Goal: Transaction & Acquisition: Book appointment/travel/reservation

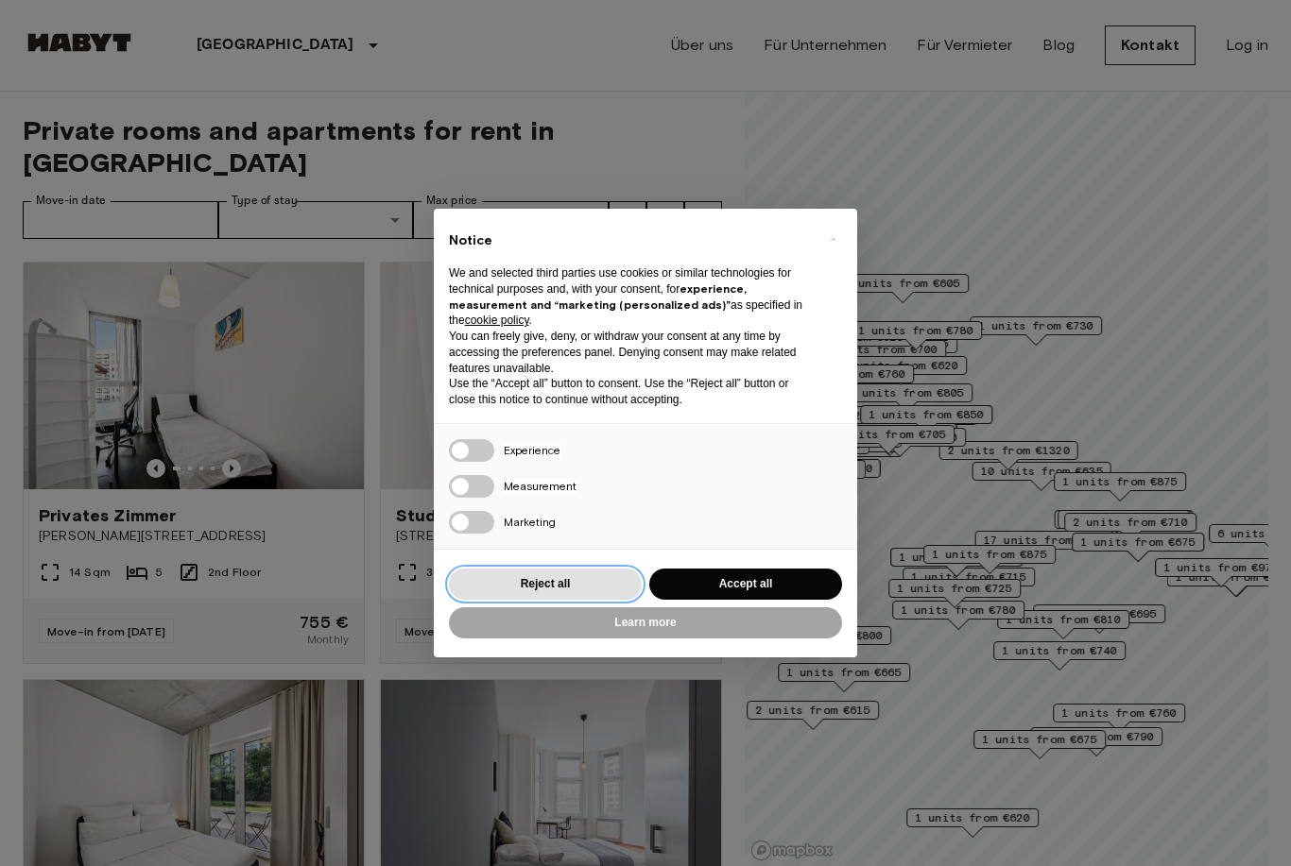
click at [583, 573] on button "Reject all" at bounding box center [545, 584] width 193 height 31
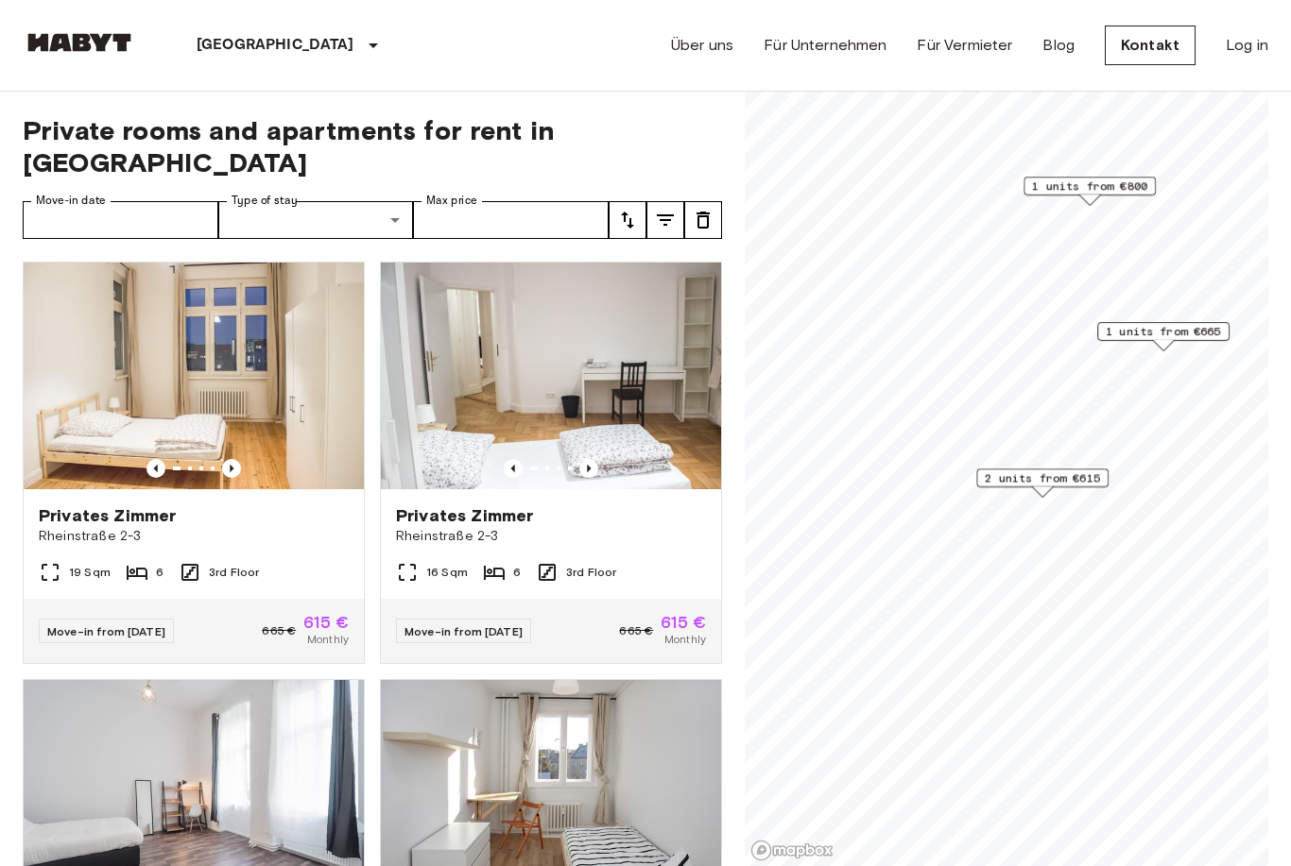
click at [1082, 471] on span "2 units from €615" at bounding box center [1041, 478] width 115 height 17
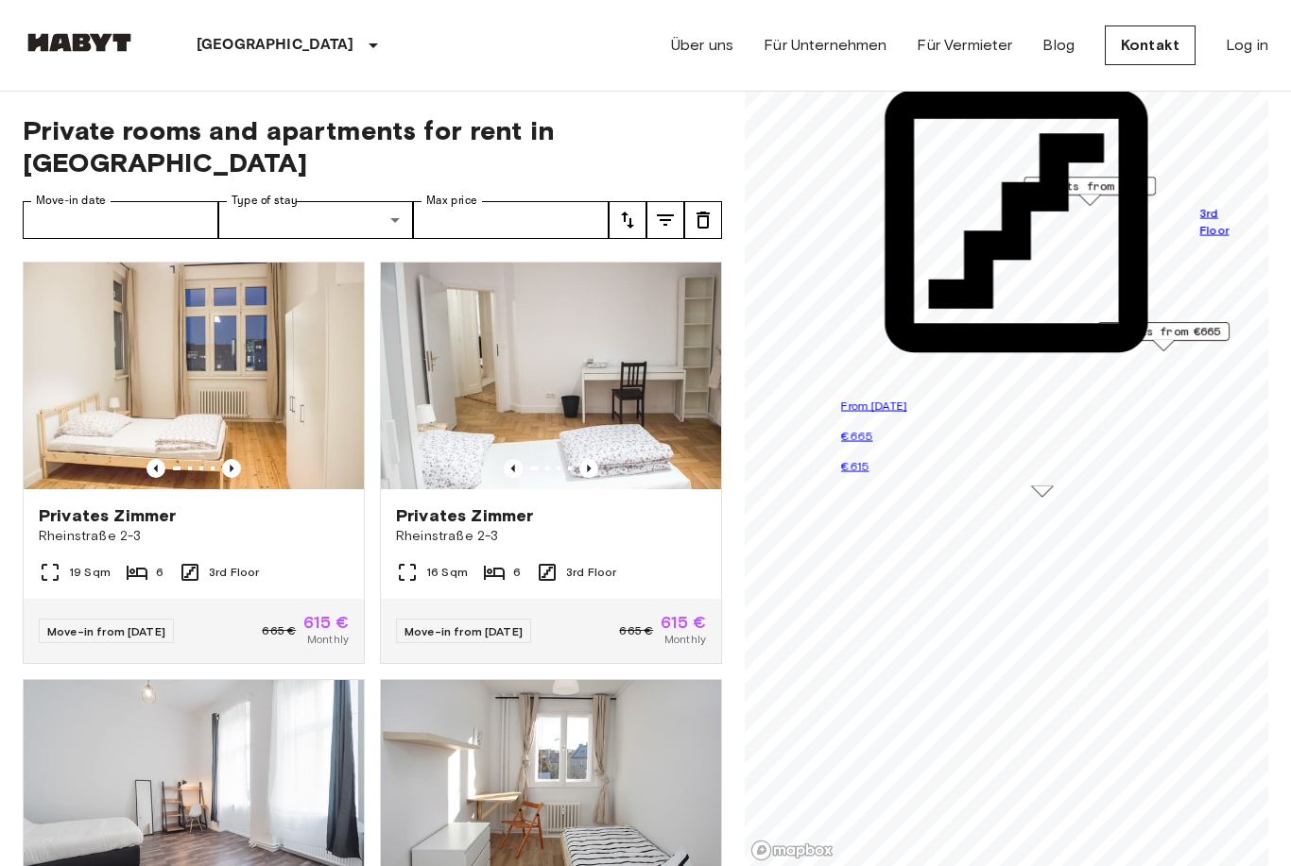
click at [1081, 471] on div "From 08 Oct 25 €665 €615" at bounding box center [1042, 436] width 402 height 79
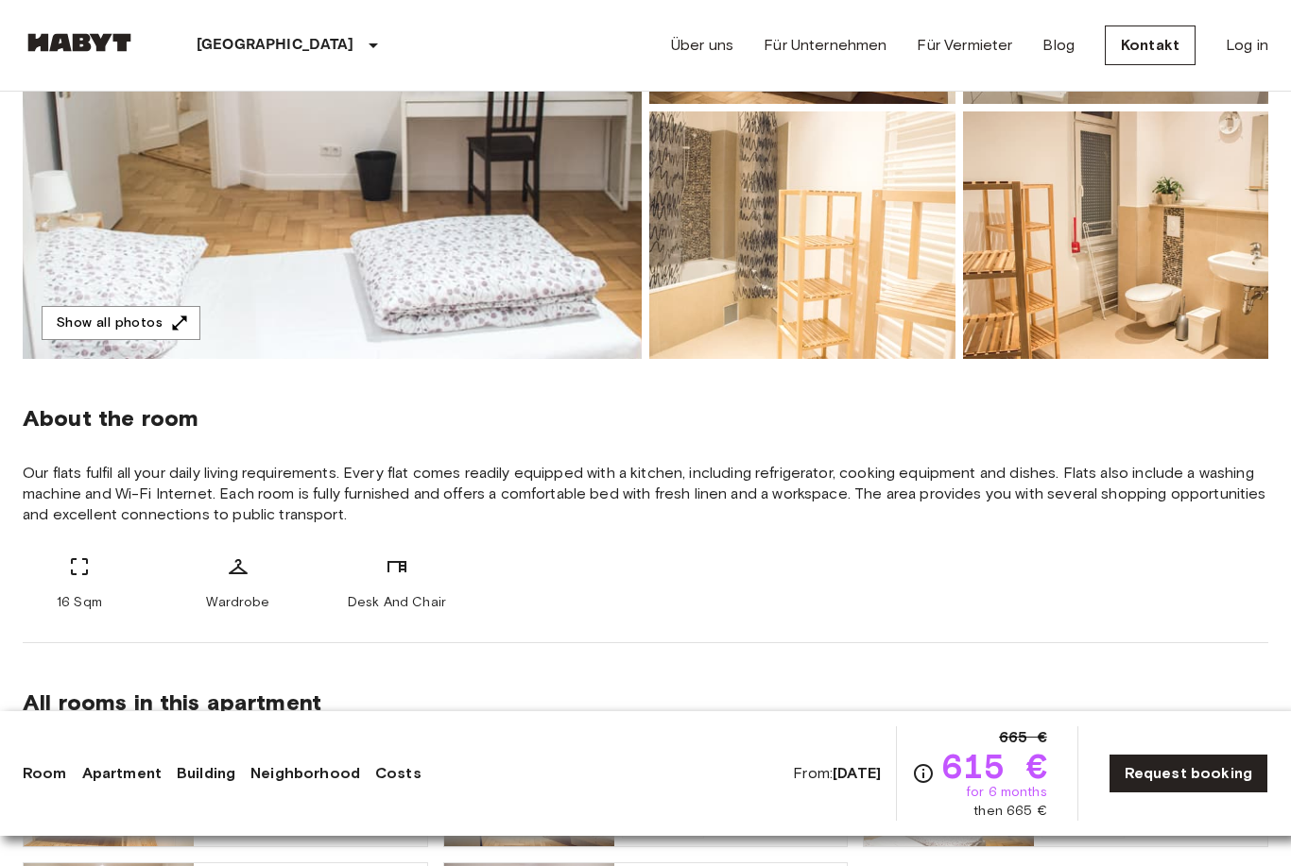
scroll to position [400, 0]
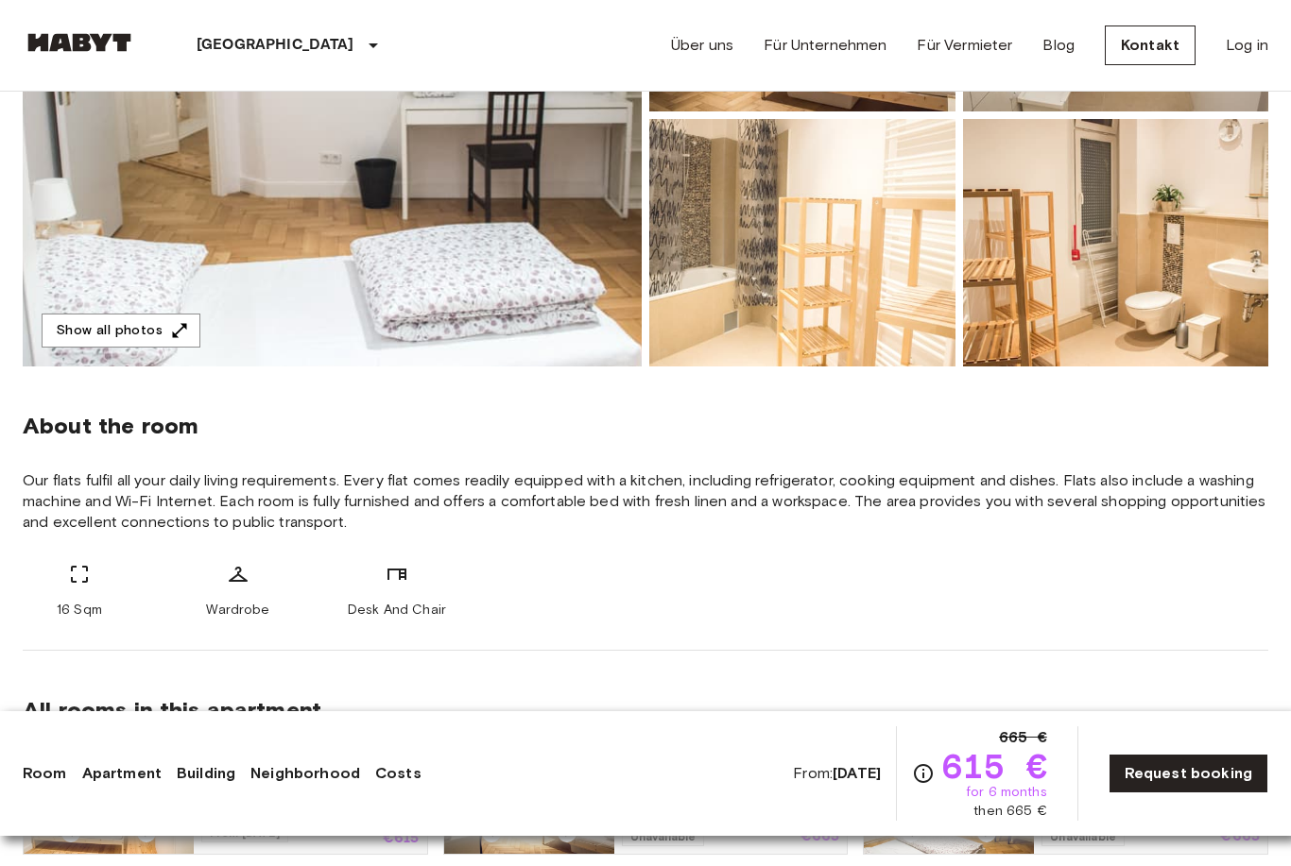
click at [554, 211] on img at bounding box center [332, 115] width 619 height 503
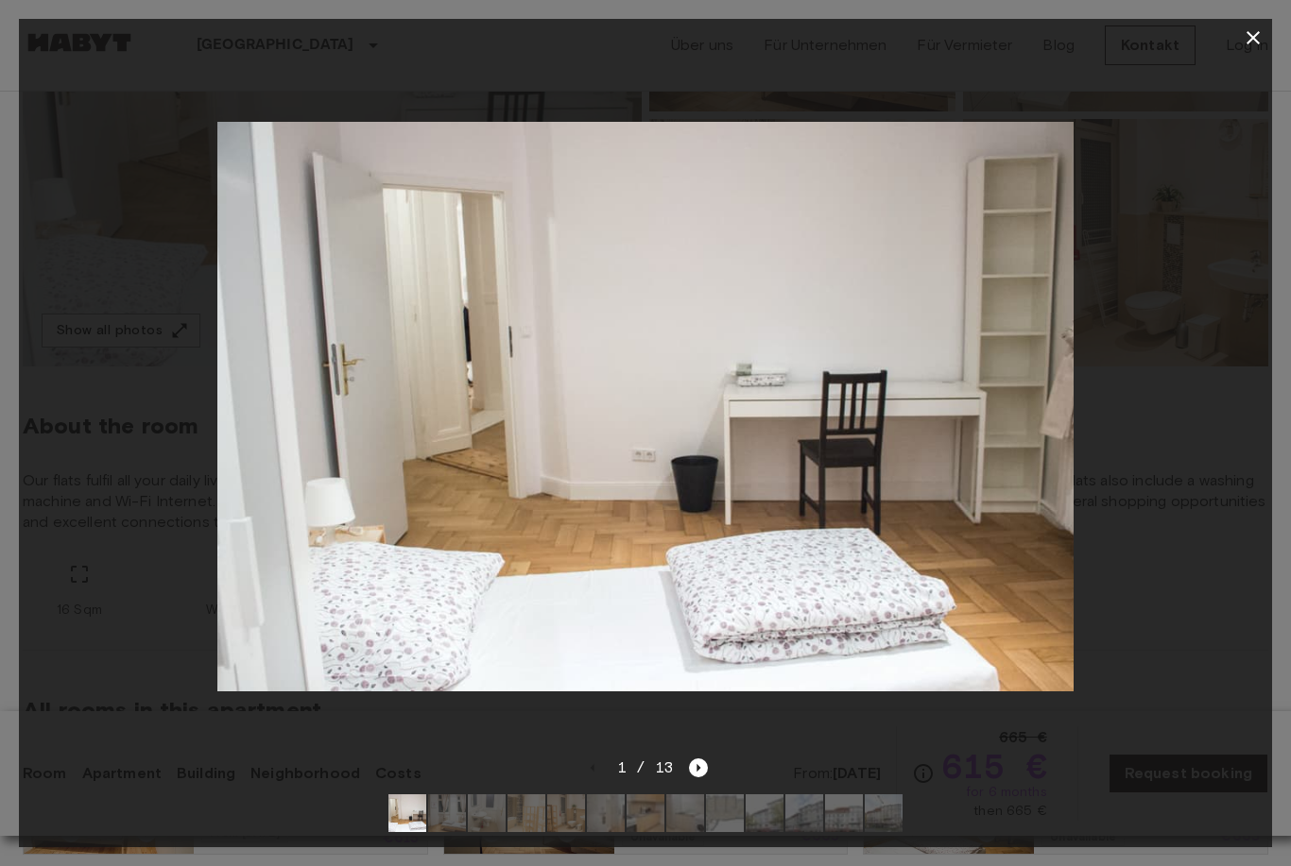
click at [696, 778] on icon "Next image" at bounding box center [698, 768] width 19 height 19
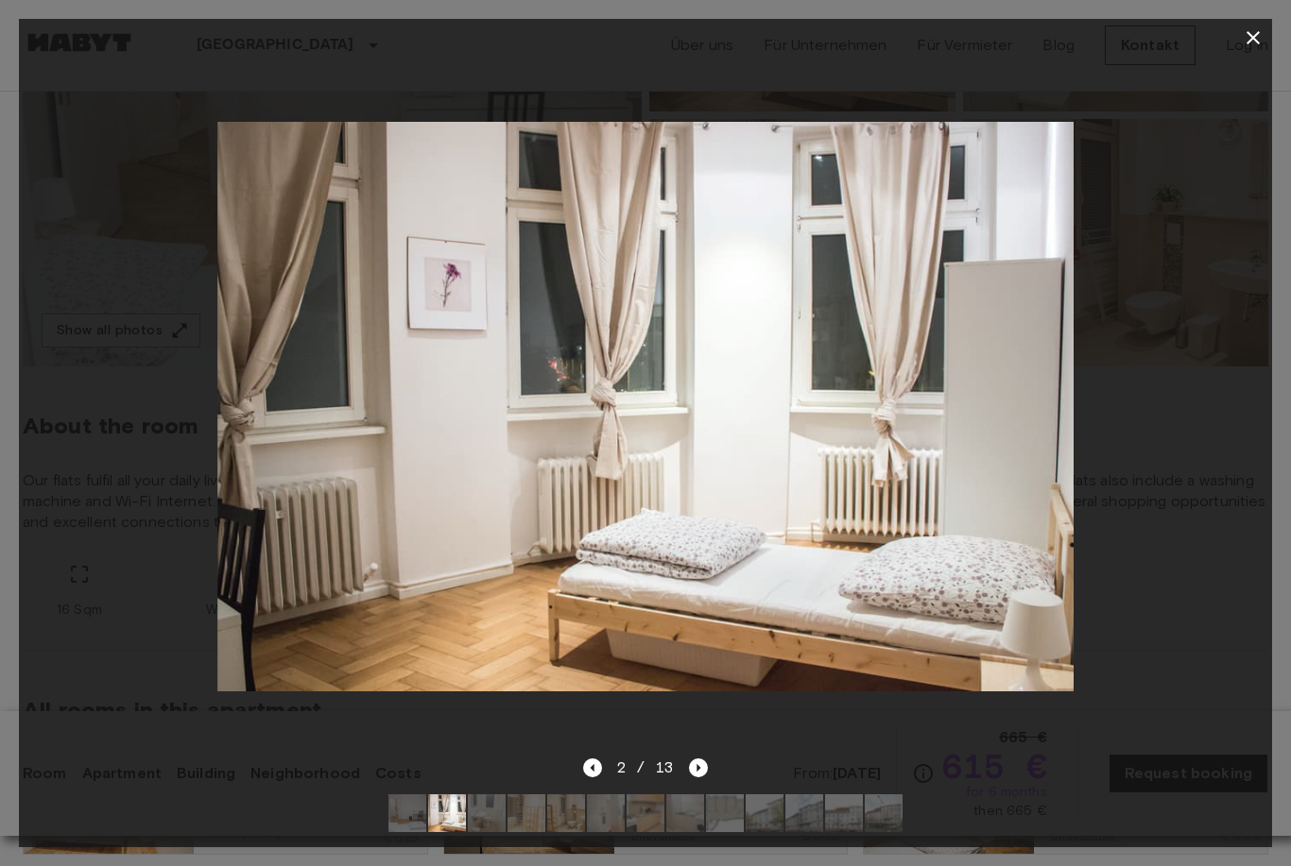
click at [703, 778] on icon "Next image" at bounding box center [698, 768] width 19 height 19
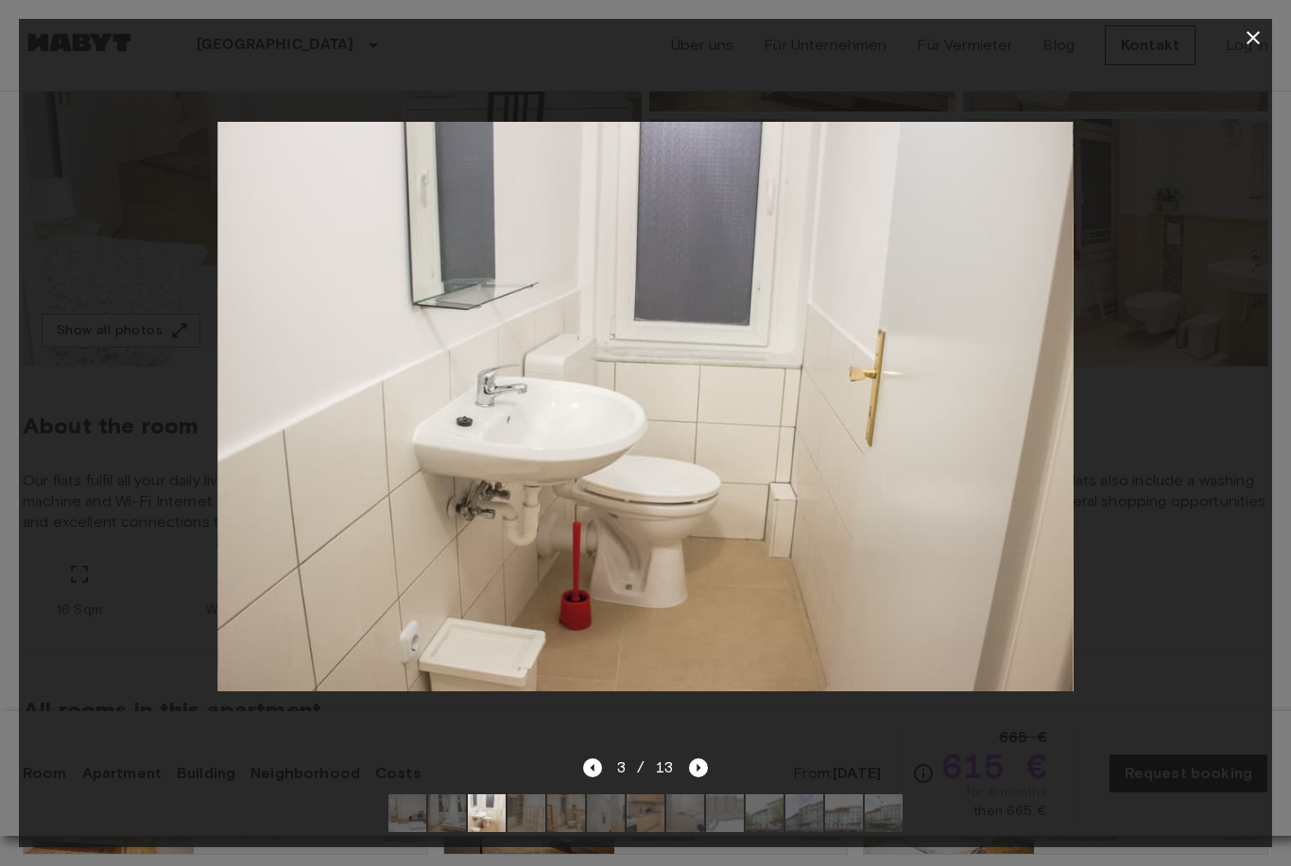
click at [699, 778] on icon "Next image" at bounding box center [698, 768] width 19 height 19
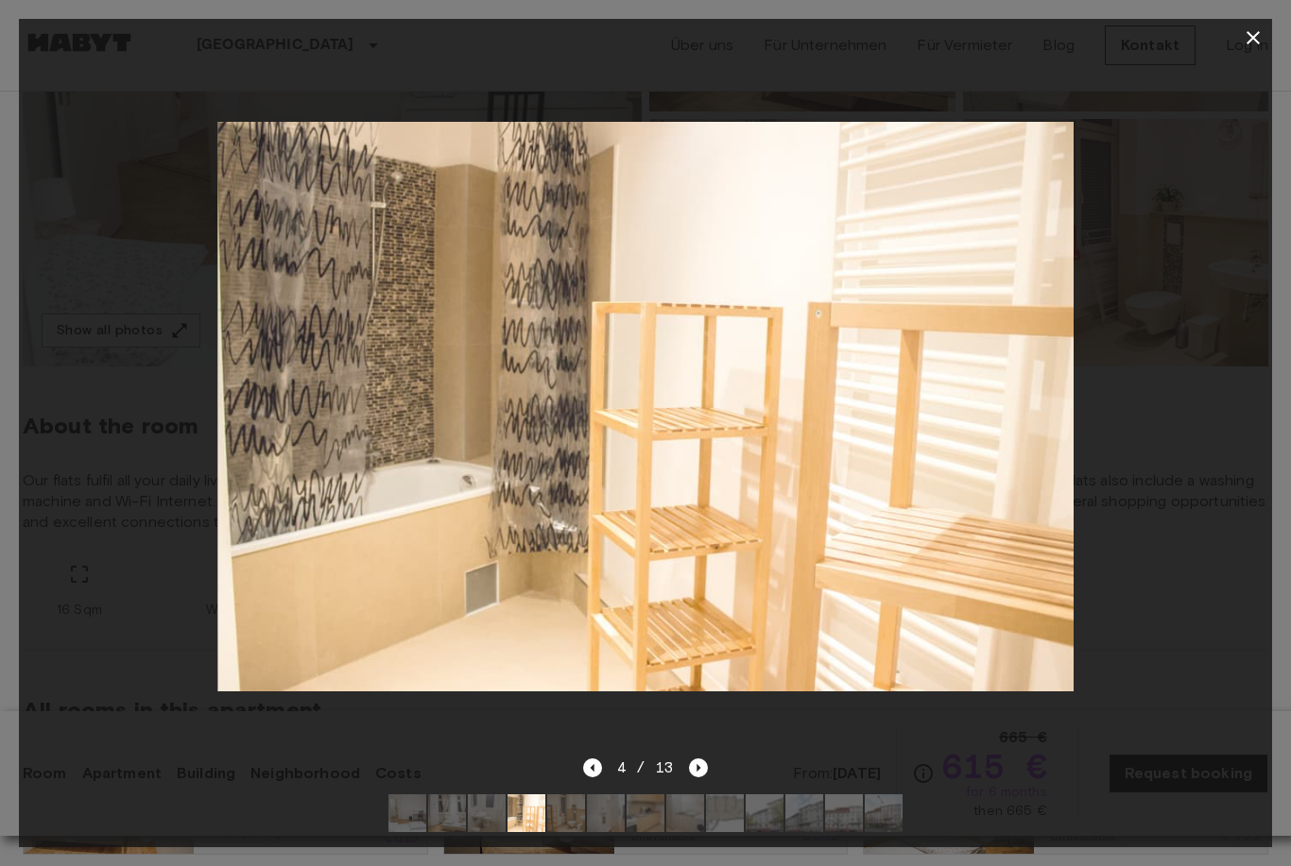
click at [700, 778] on icon "Next image" at bounding box center [698, 768] width 19 height 19
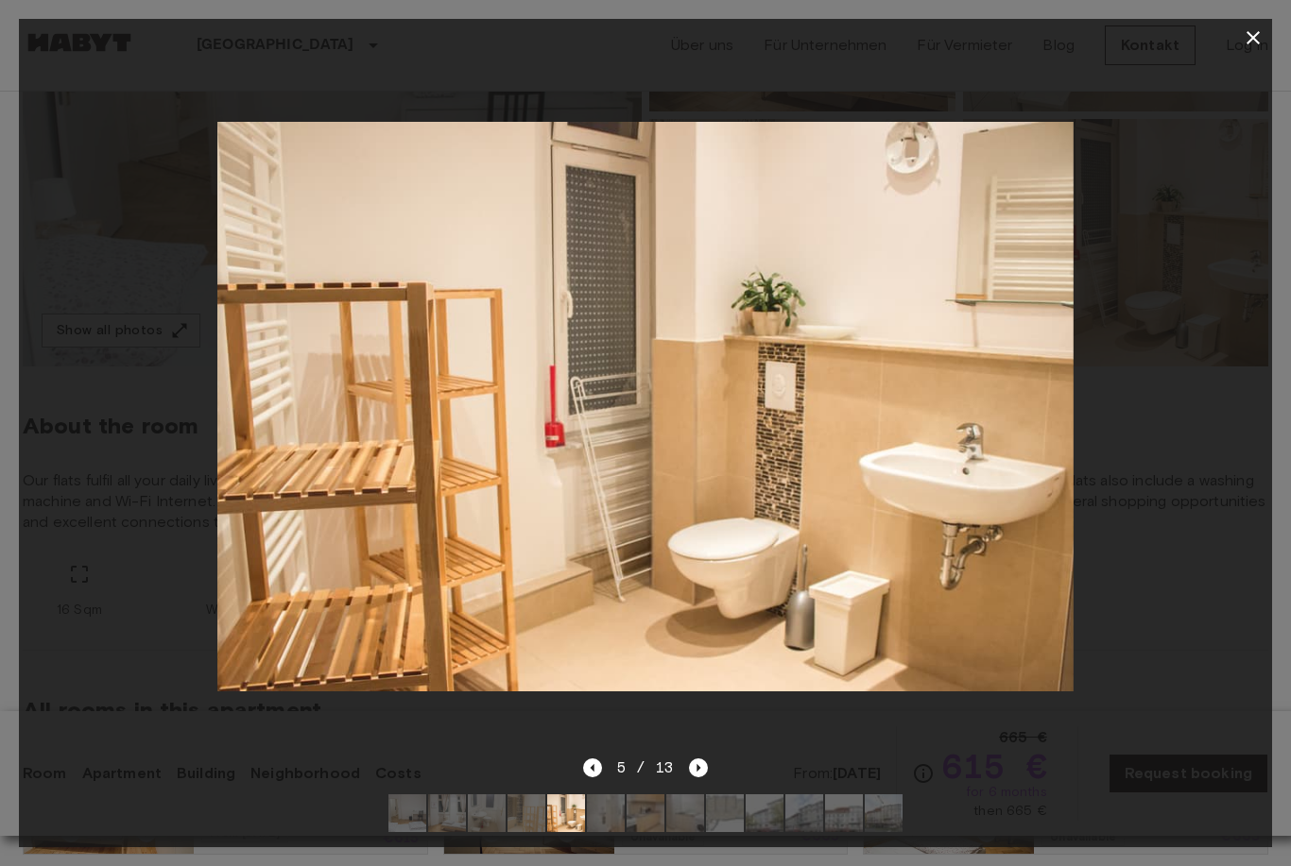
click at [701, 778] on icon "Next image" at bounding box center [698, 768] width 19 height 19
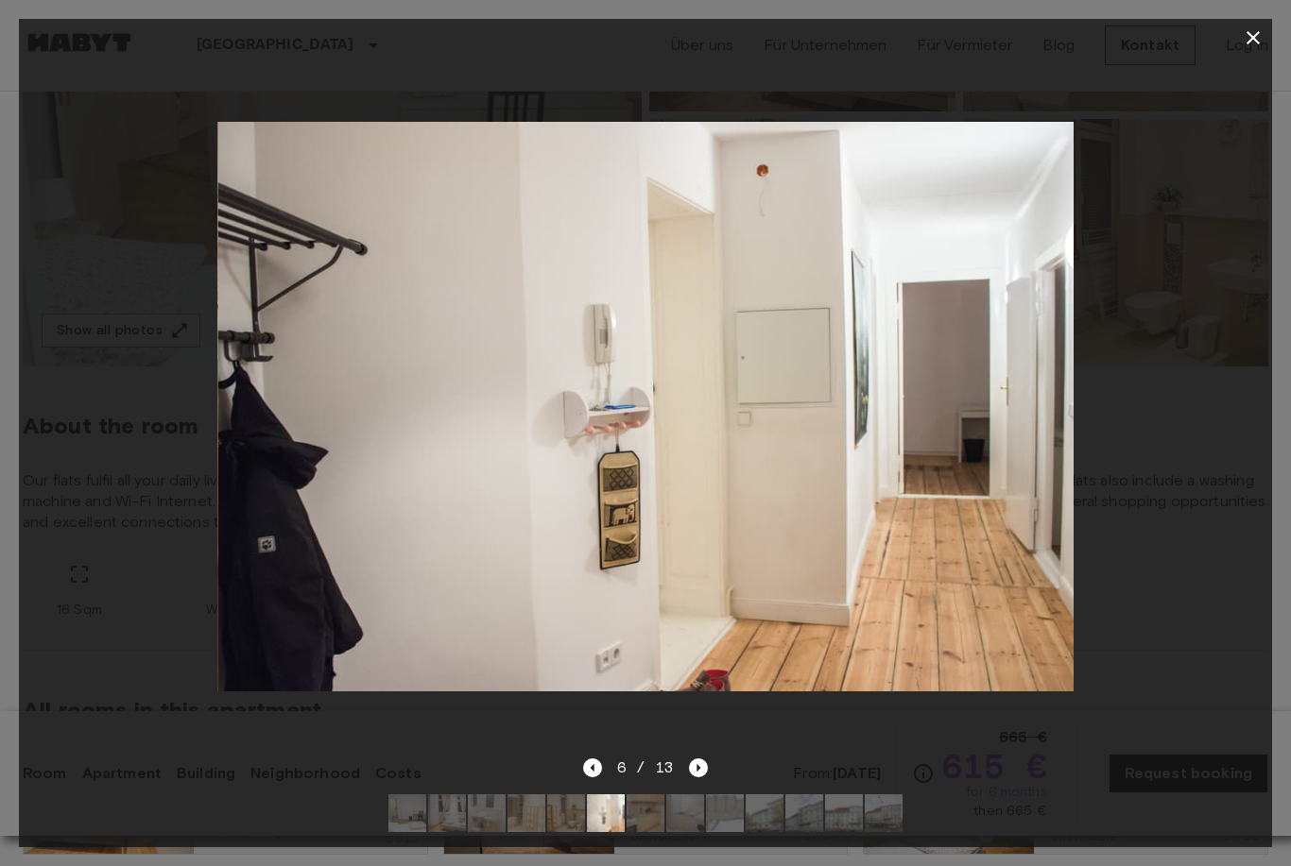
click at [700, 778] on icon "Next image" at bounding box center [698, 768] width 19 height 19
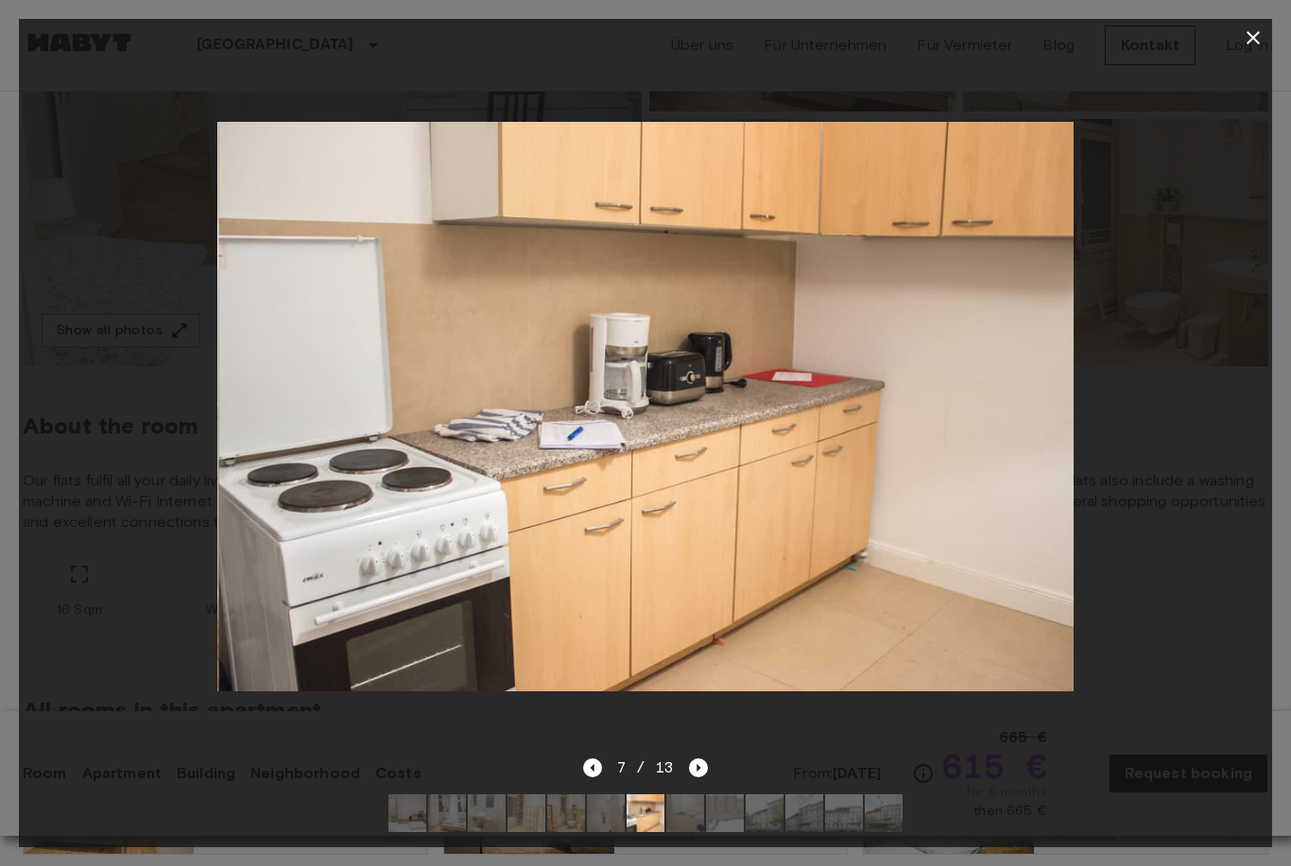
click at [707, 778] on icon "Next image" at bounding box center [698, 768] width 19 height 19
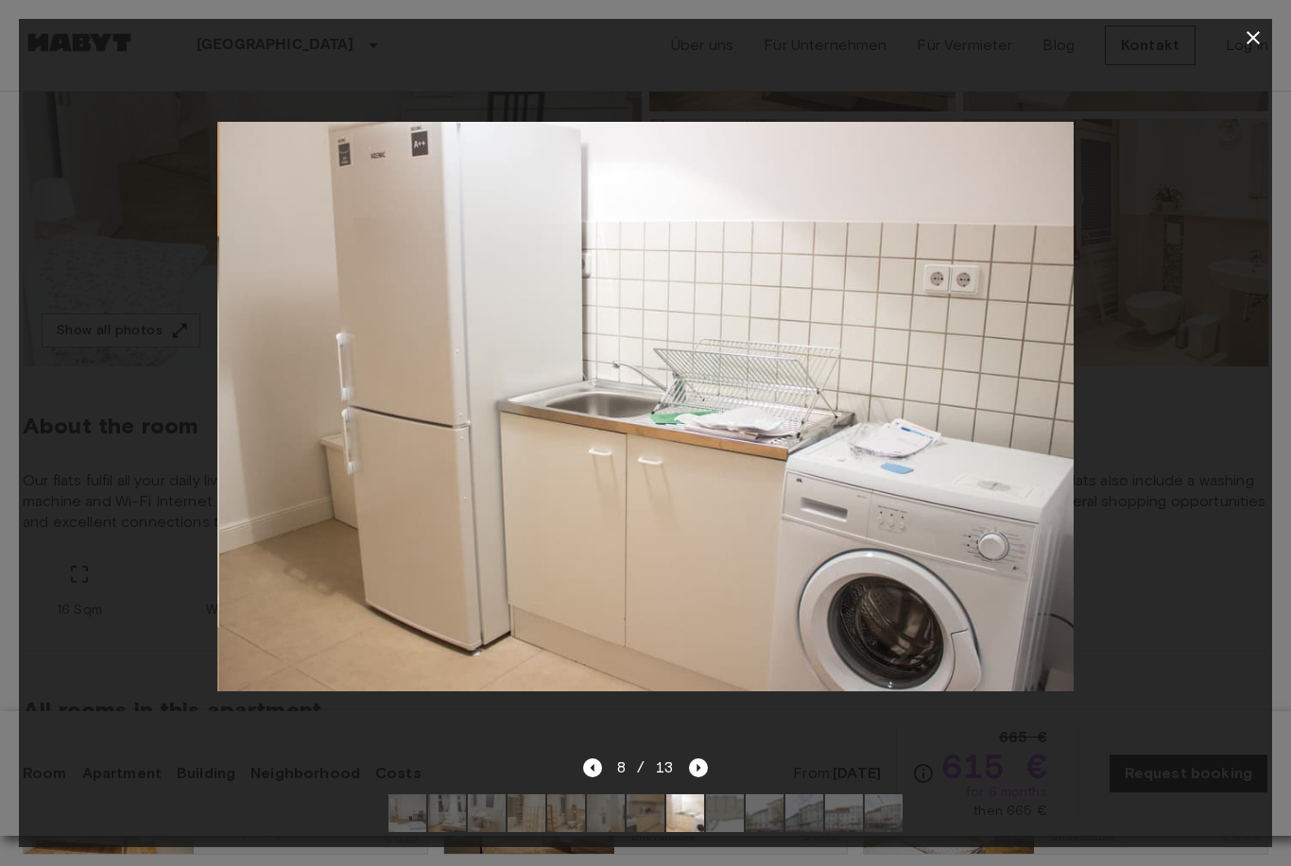
click at [697, 778] on icon "Next image" at bounding box center [698, 768] width 19 height 19
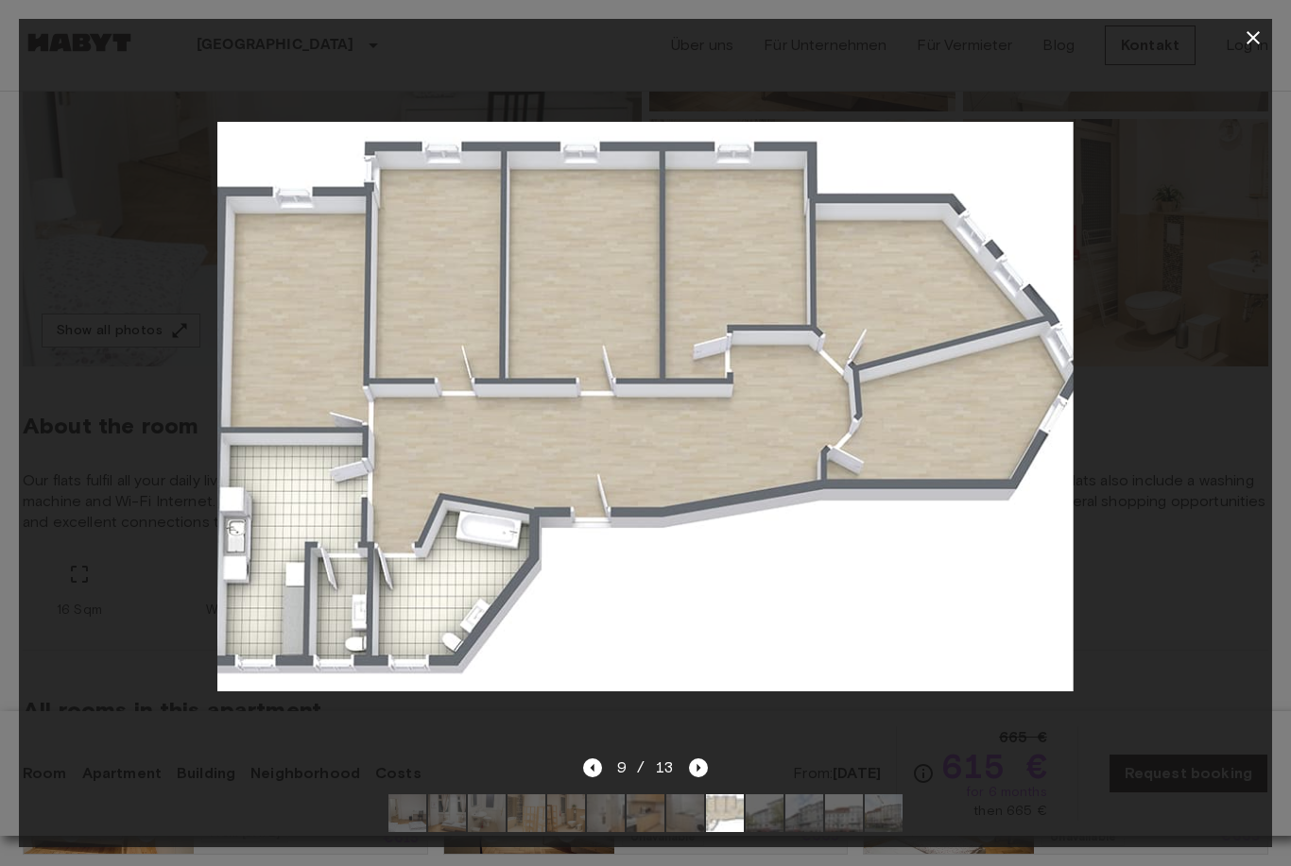
click at [698, 778] on icon "Next image" at bounding box center [698, 768] width 19 height 19
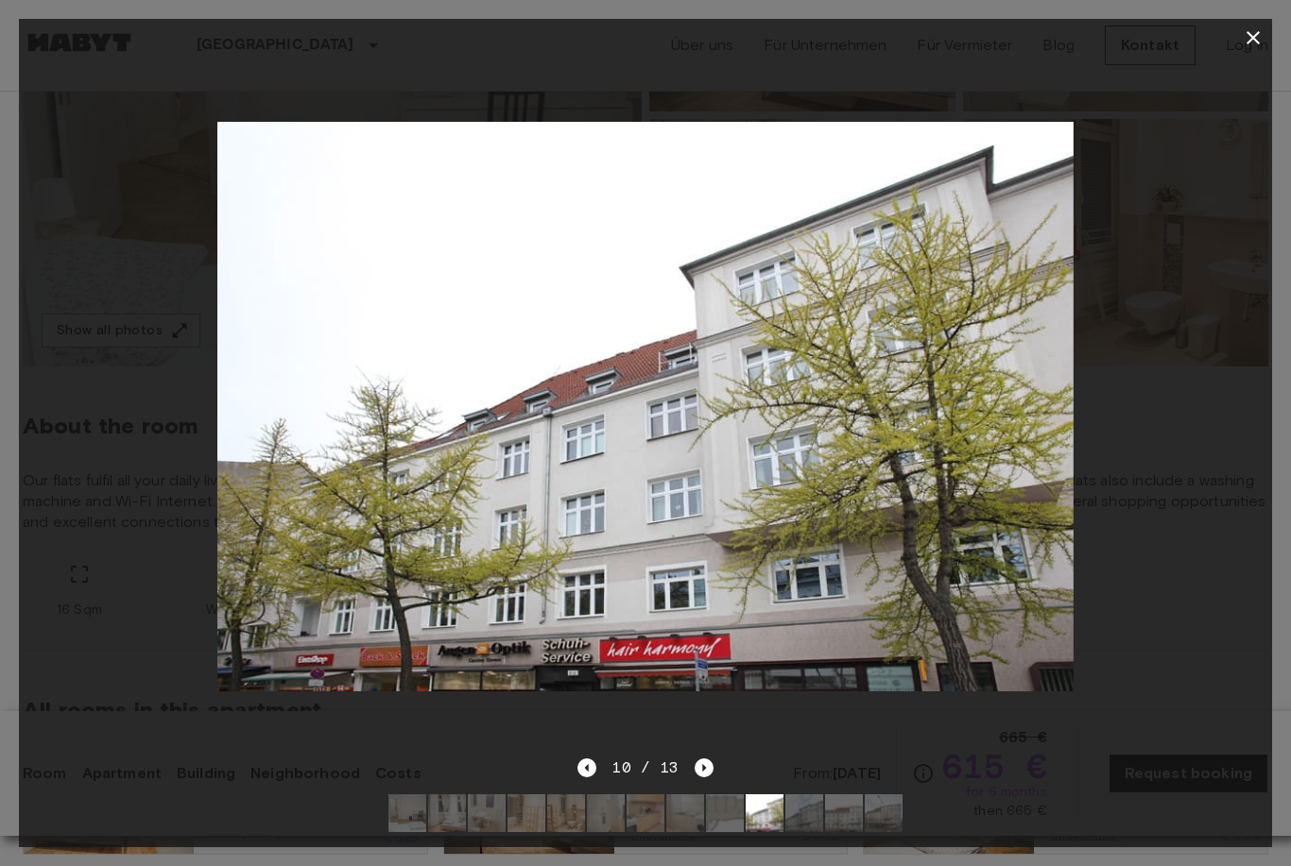
click at [699, 778] on icon "Next image" at bounding box center [703, 768] width 19 height 19
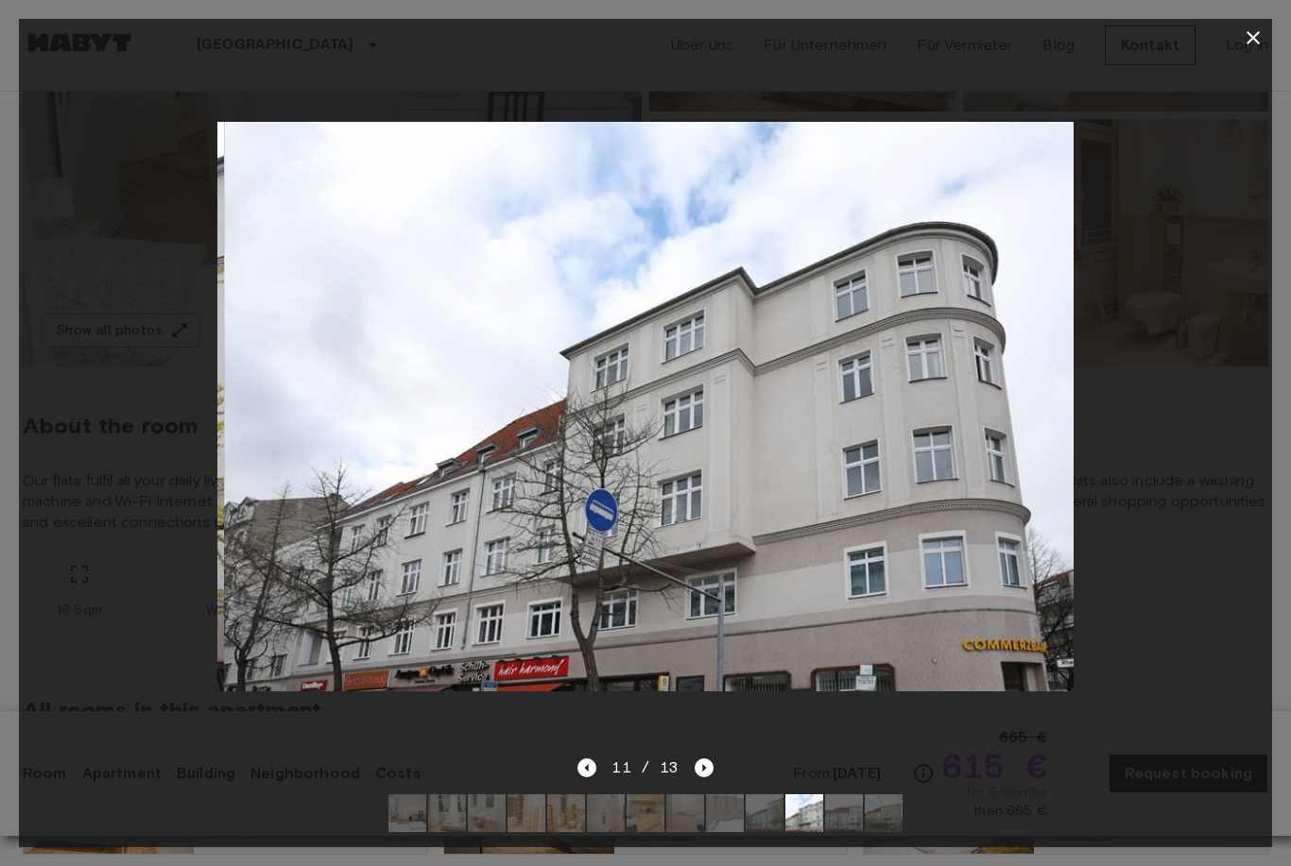
click at [710, 778] on icon "Next image" at bounding box center [703, 768] width 19 height 19
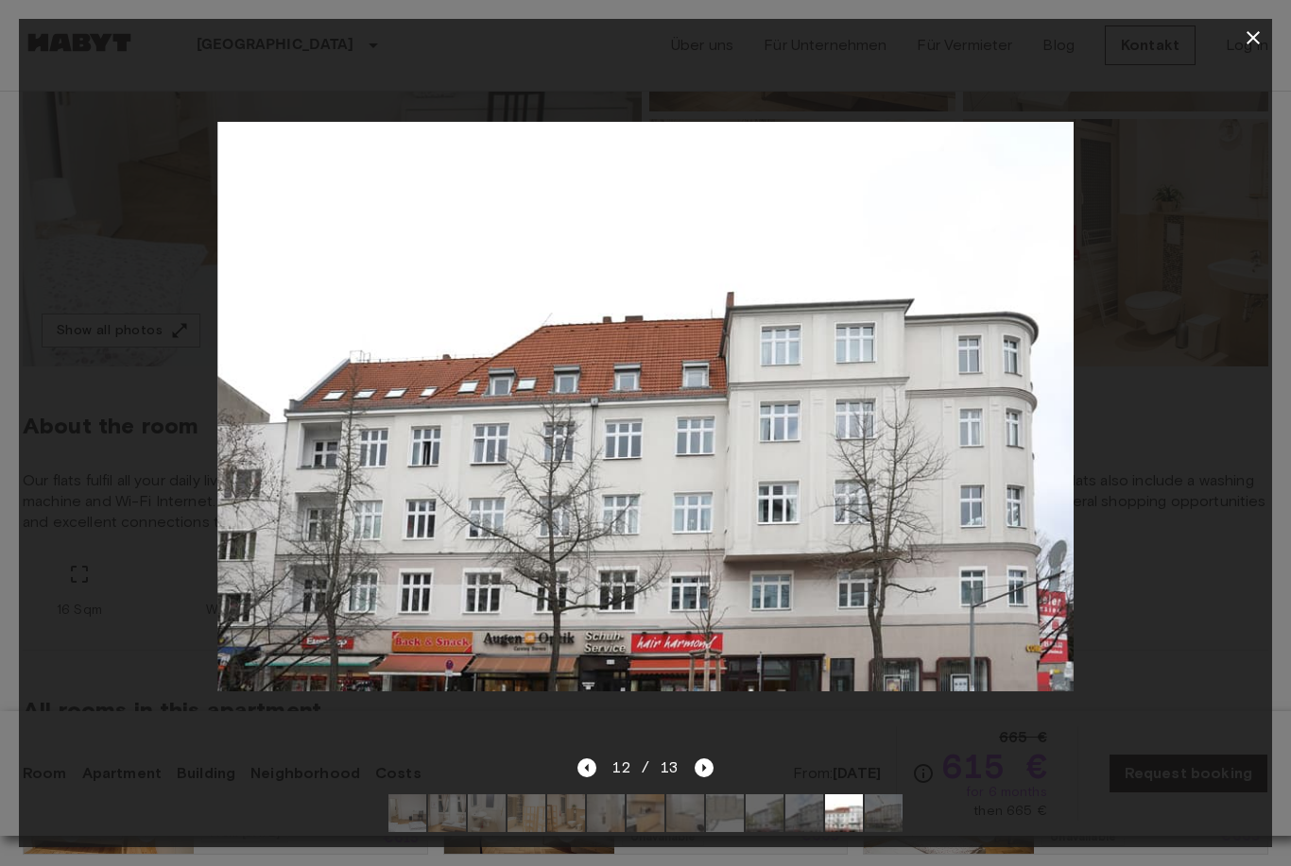
click at [710, 778] on icon "Next image" at bounding box center [703, 768] width 19 height 19
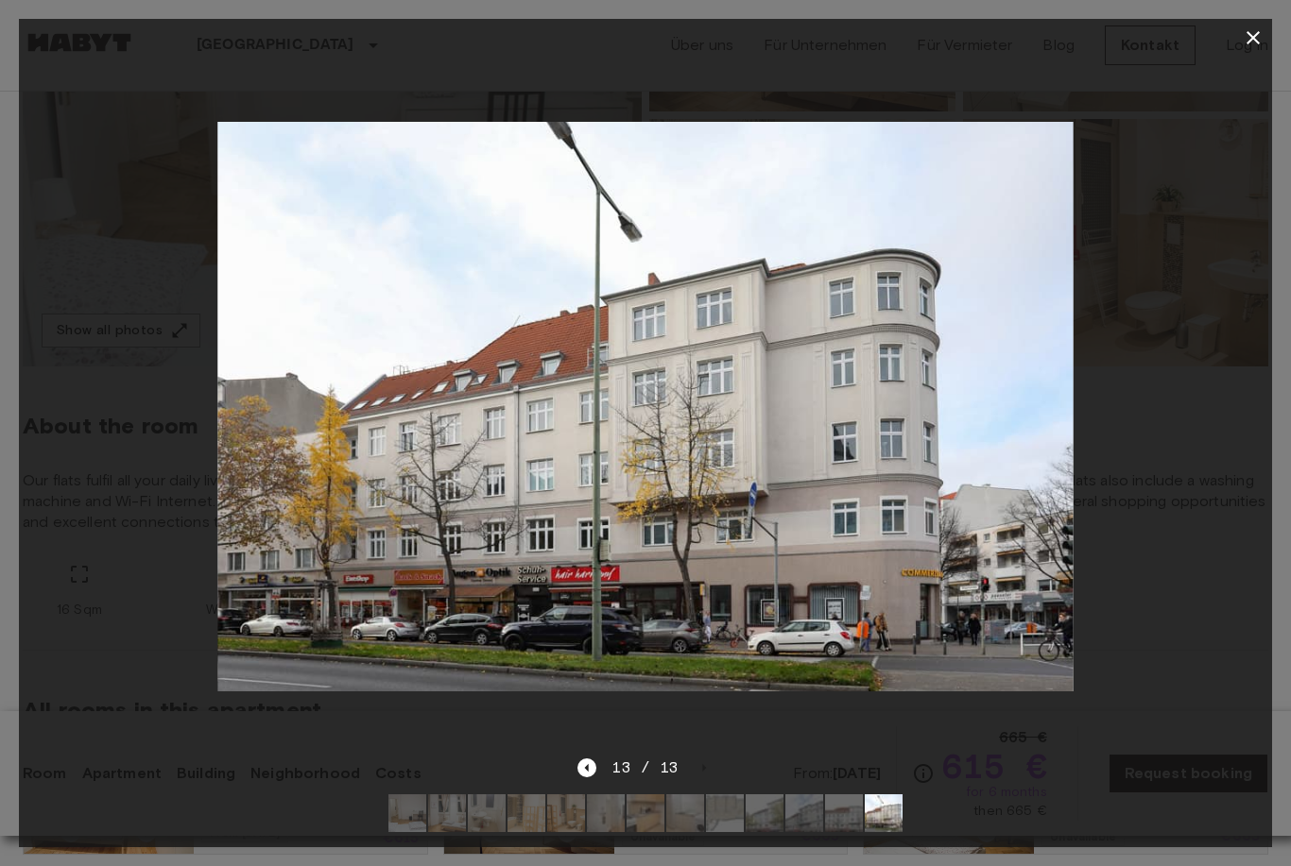
click at [593, 778] on icon "Previous image" at bounding box center [586, 768] width 19 height 19
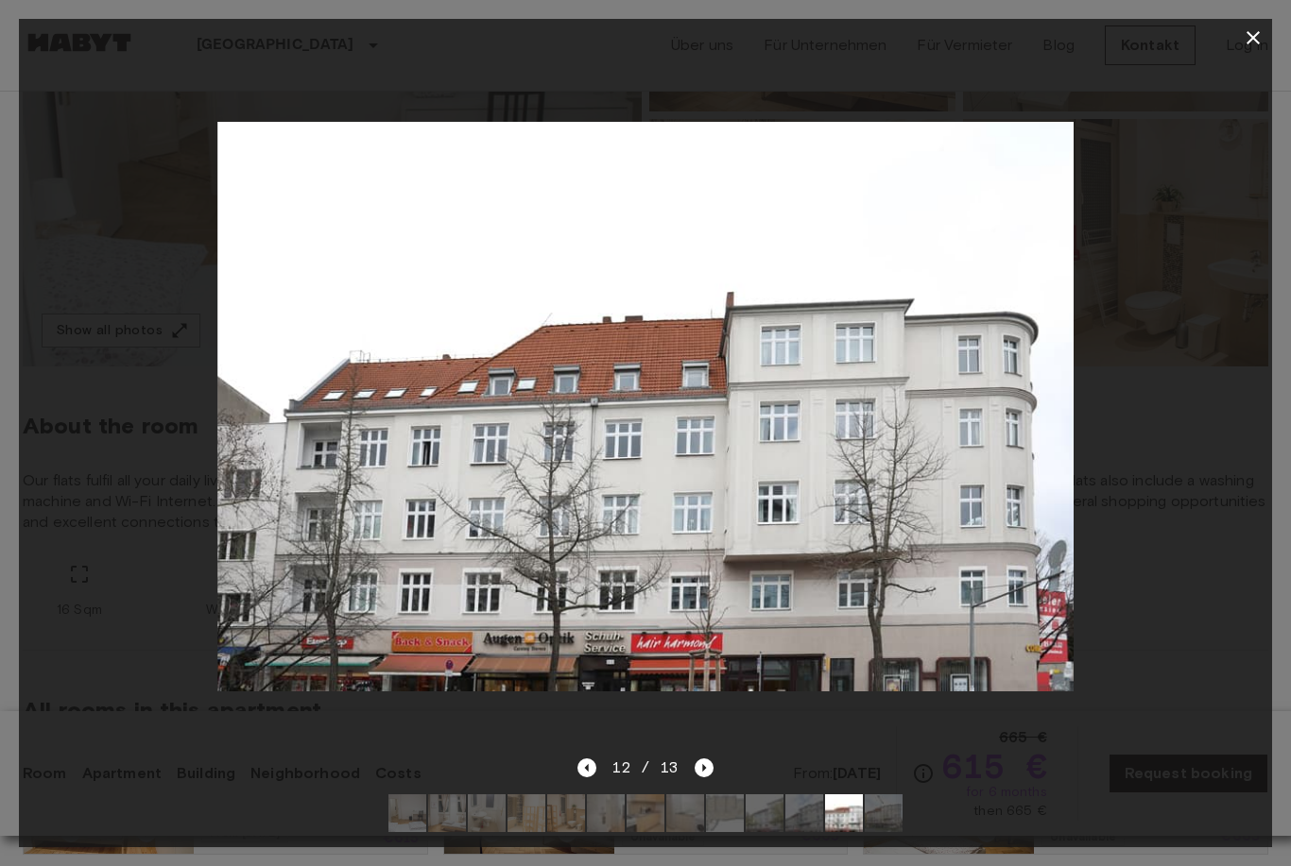
click at [1236, 44] on button "button" at bounding box center [1253, 38] width 38 height 38
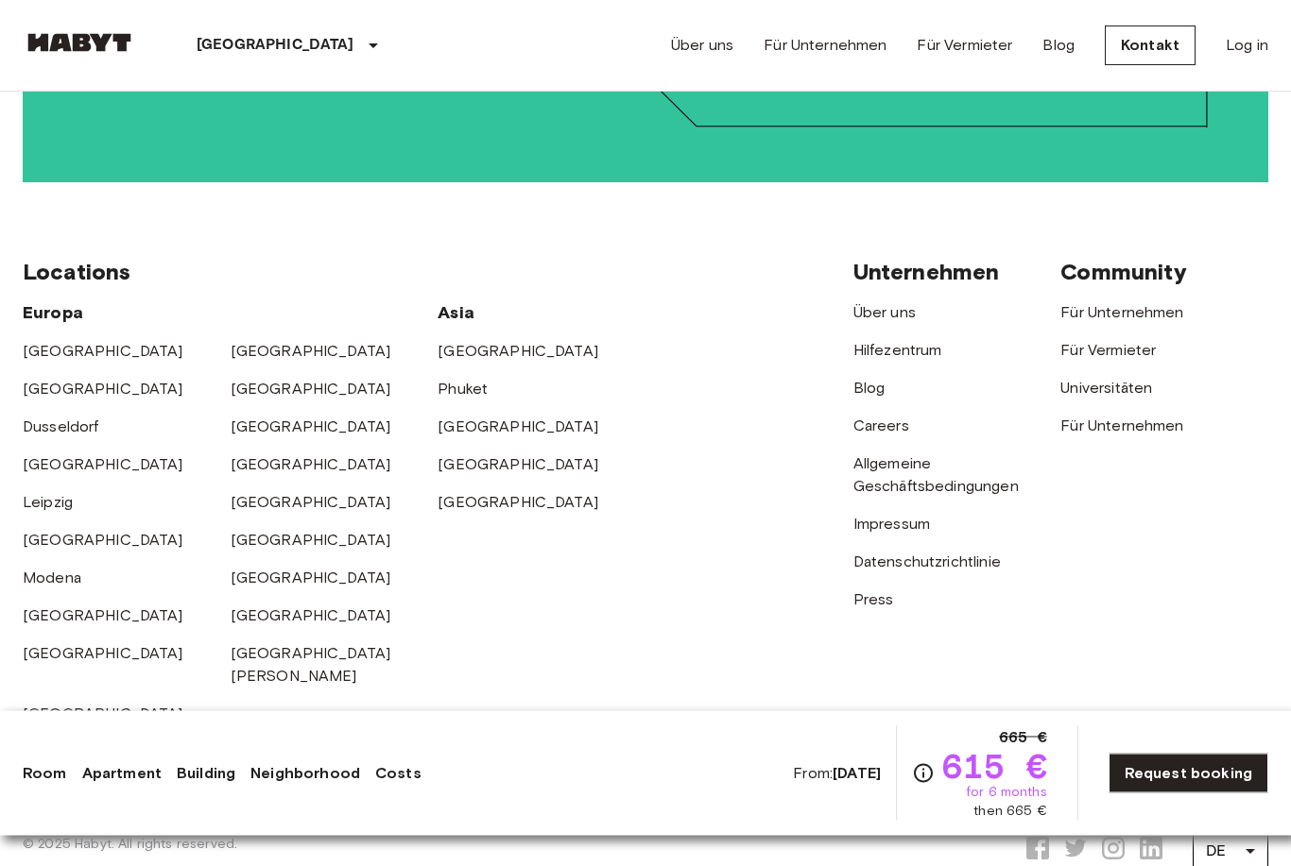
scroll to position [4183, 0]
